Goal: Information Seeking & Learning: Learn about a topic

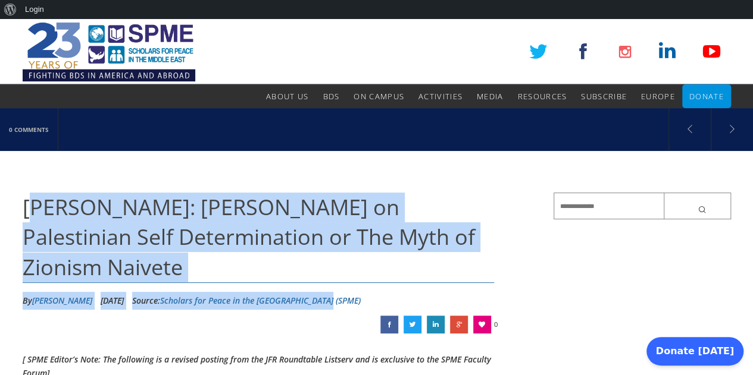
drag, startPoint x: 30, startPoint y: 200, endPoint x: 340, endPoint y: 271, distance: 317.8
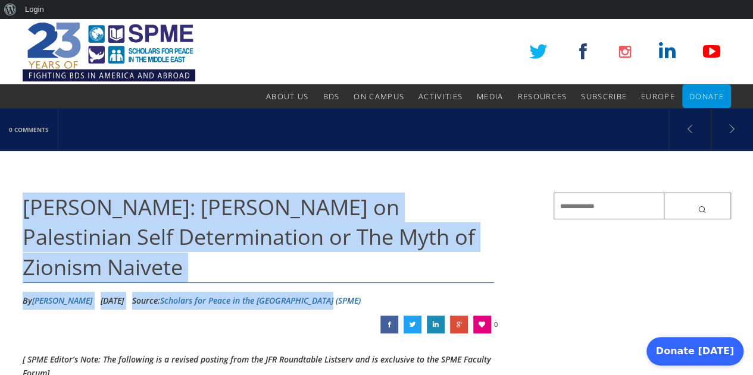
drag, startPoint x: 23, startPoint y: 206, endPoint x: 340, endPoint y: 268, distance: 323.2
copy div "[PERSON_NAME]: [PERSON_NAME] on Palestinian Self Determination or The Myth of Z…"
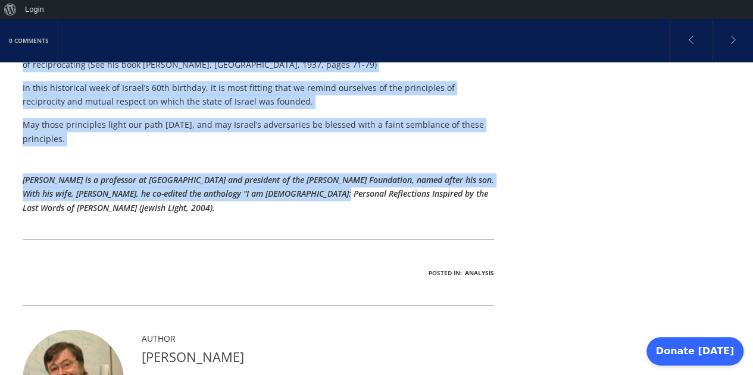
scroll to position [860, 0]
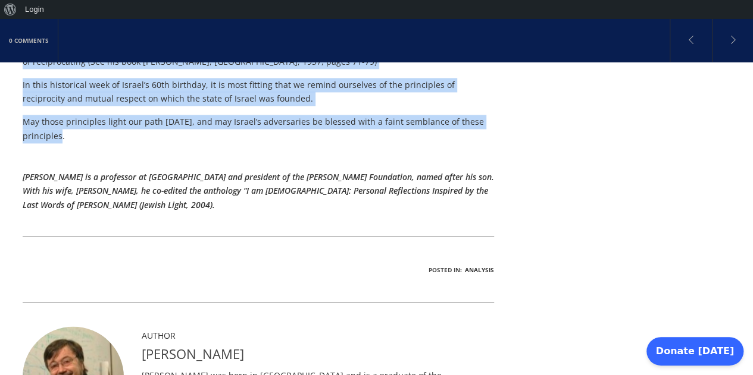
drag, startPoint x: 21, startPoint y: 147, endPoint x: 390, endPoint y: 93, distance: 372.1
copy div "Lo ips dolor sita, consec ad elit-Seddoe temporincidid utla Etdolore’ magnaali …"
